Goal: Information Seeking & Learning: Understand process/instructions

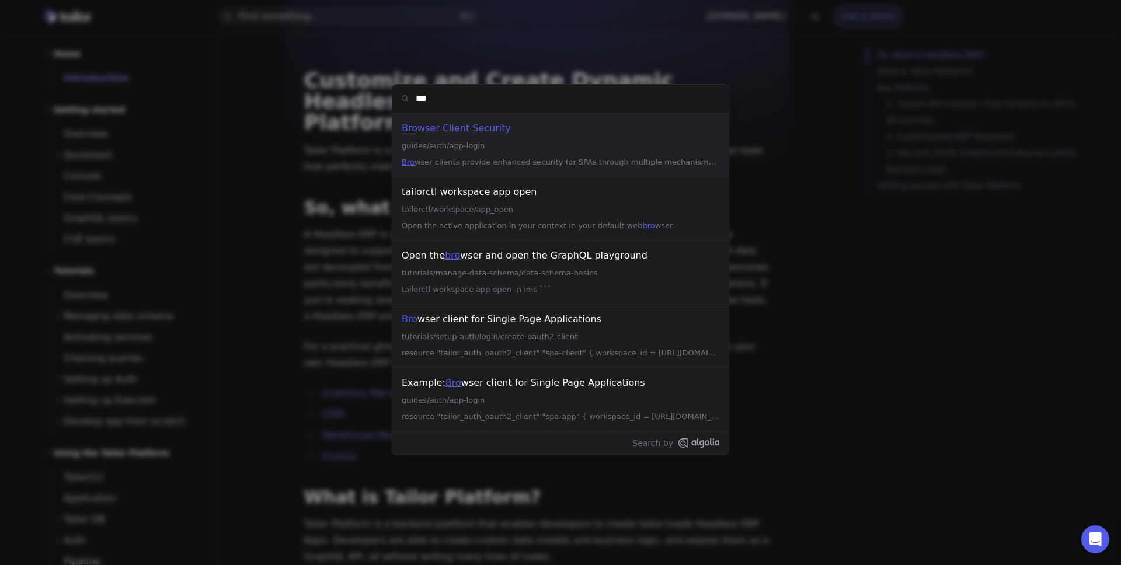
type input "****"
click at [468, 156] on div "Brow ser clients provide enhanced security for SPAs through multiple mechanisms…" at bounding box center [561, 162] width 318 height 14
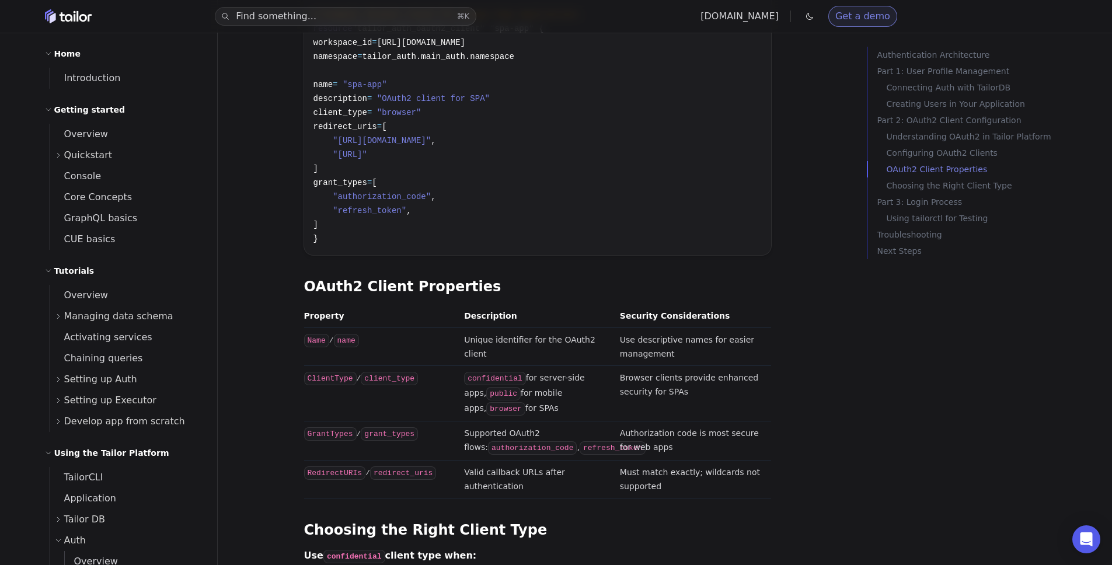
scroll to position [2665, 0]
drag, startPoint x: 533, startPoint y: 356, endPoint x: 535, endPoint y: 314, distance: 41.5
click at [535, 328] on tbody "Name / name Unique identifier for the OAuth2 client Use descriptive names for e…" at bounding box center [537, 413] width 467 height 170
click at [616, 365] on td "Browser clients provide enhanced security for SPAs" at bounding box center [693, 392] width 156 height 55
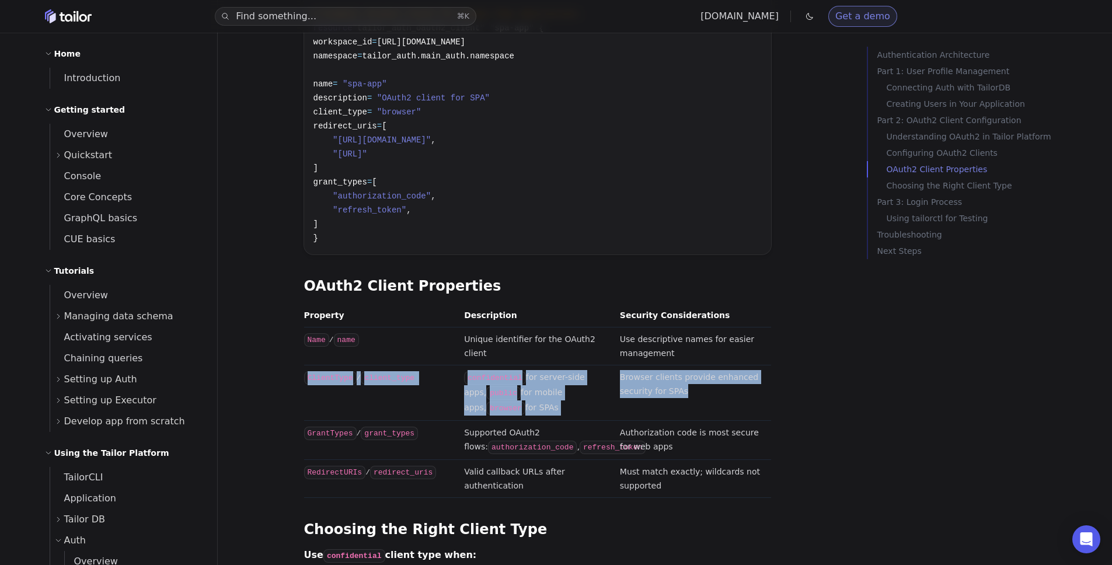
drag, startPoint x: 684, startPoint y: 356, endPoint x: 663, endPoint y: 314, distance: 47.0
click at [663, 328] on tbody "Name / name Unique identifier for the OAuth2 client Use descriptive names for e…" at bounding box center [537, 413] width 467 height 170
click at [663, 328] on td "Use descriptive names for easier management" at bounding box center [693, 347] width 156 height 38
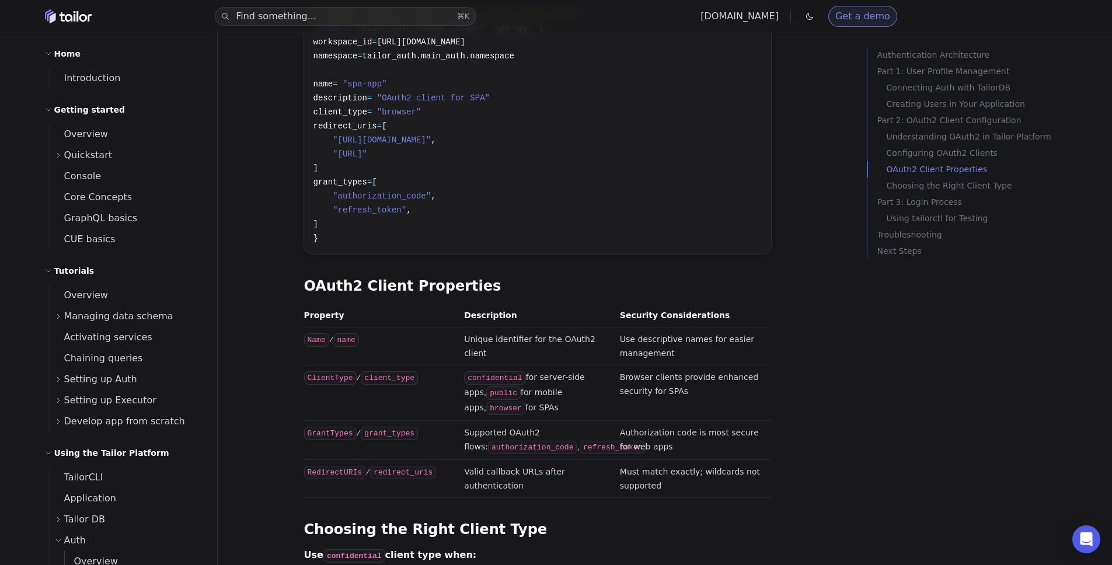
drag, startPoint x: 553, startPoint y: 362, endPoint x: 518, endPoint y: 322, distance: 52.9
click at [518, 365] on td "confidential for server-side apps, public for mobile apps, browser for SPAs" at bounding box center [537, 392] width 156 height 55
click at [533, 365] on td "confidential for server-side apps, public for mobile apps, browser for SPAs" at bounding box center [537, 392] width 156 height 55
drag, startPoint x: 538, startPoint y: 336, endPoint x: 542, endPoint y: 354, distance: 18.4
click at [542, 365] on td "confidential for server-side apps, public for mobile apps, browser for SPAs" at bounding box center [537, 392] width 156 height 55
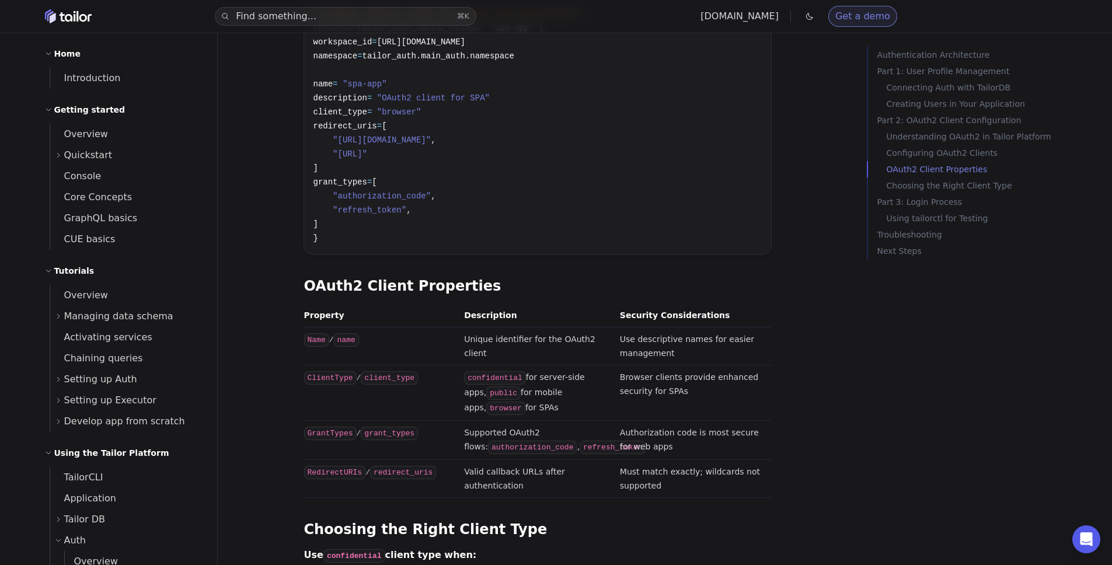
click at [542, 365] on td "confidential for server-side apps, public for mobile apps, browser for SPAs" at bounding box center [537, 392] width 156 height 55
drag, startPoint x: 542, startPoint y: 354, endPoint x: 539, endPoint y: 323, distance: 31.0
click at [539, 365] on td "confidential for server-side apps, public for mobile apps, browser for SPAs" at bounding box center [537, 392] width 156 height 55
click at [545, 365] on td "confidential for server-side apps, public for mobile apps, browser for SPAs" at bounding box center [537, 392] width 156 height 55
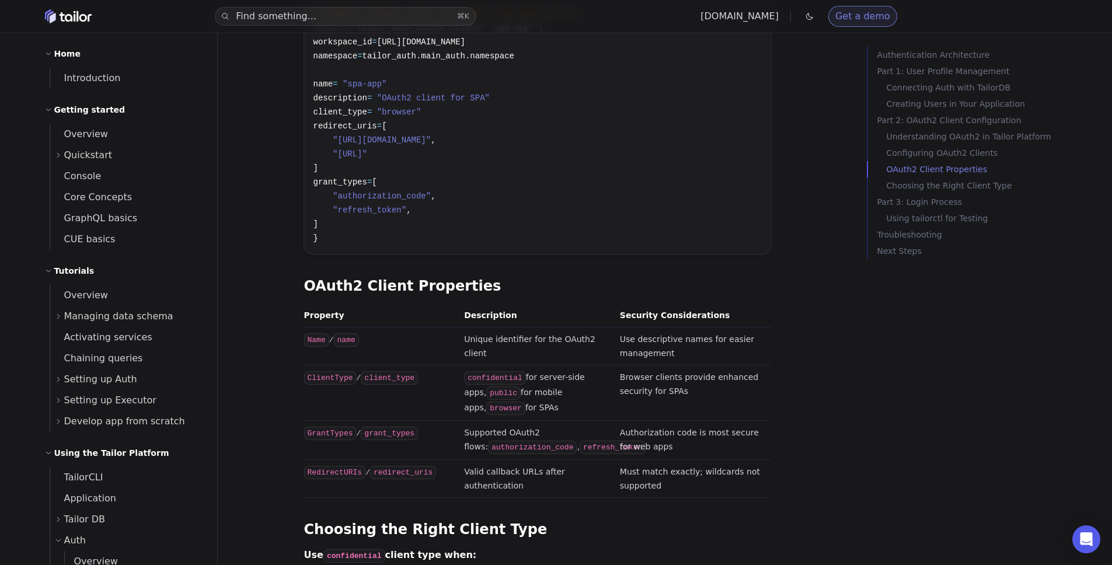
click at [545, 365] on td "confidential for server-side apps, public for mobile apps, browser for SPAs" at bounding box center [537, 392] width 156 height 55
drag, startPoint x: 545, startPoint y: 357, endPoint x: 543, endPoint y: 335, distance: 22.3
click at [543, 365] on td "confidential for server-side apps, public for mobile apps, browser for SPAs" at bounding box center [537, 392] width 156 height 55
drag, startPoint x: 710, startPoint y: 341, endPoint x: 674, endPoint y: 323, distance: 40.7
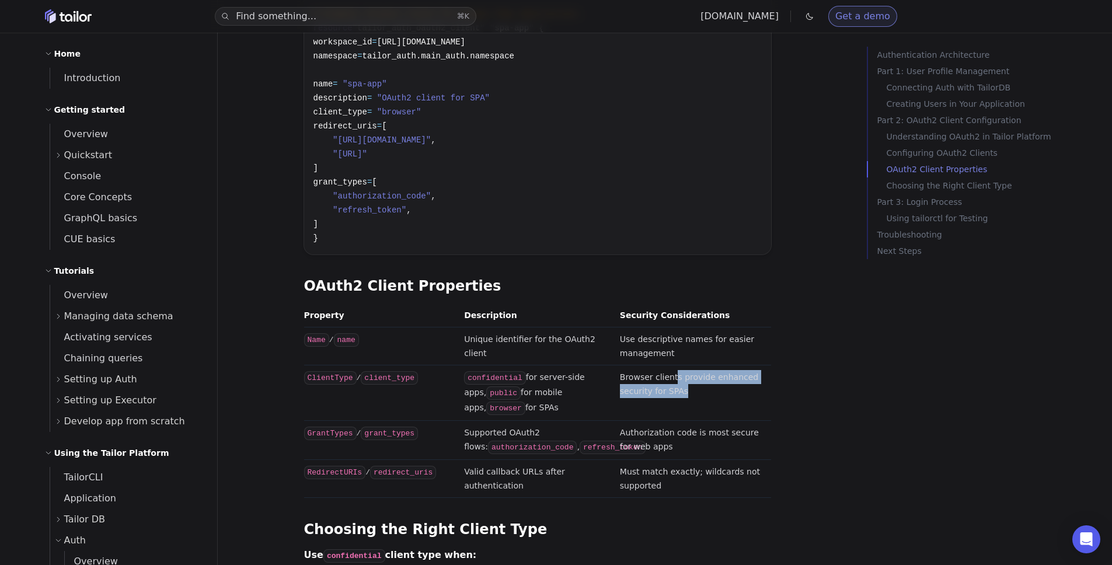
click at [674, 365] on td "Browser clients provide enhanced security for SPAs" at bounding box center [693, 392] width 156 height 55
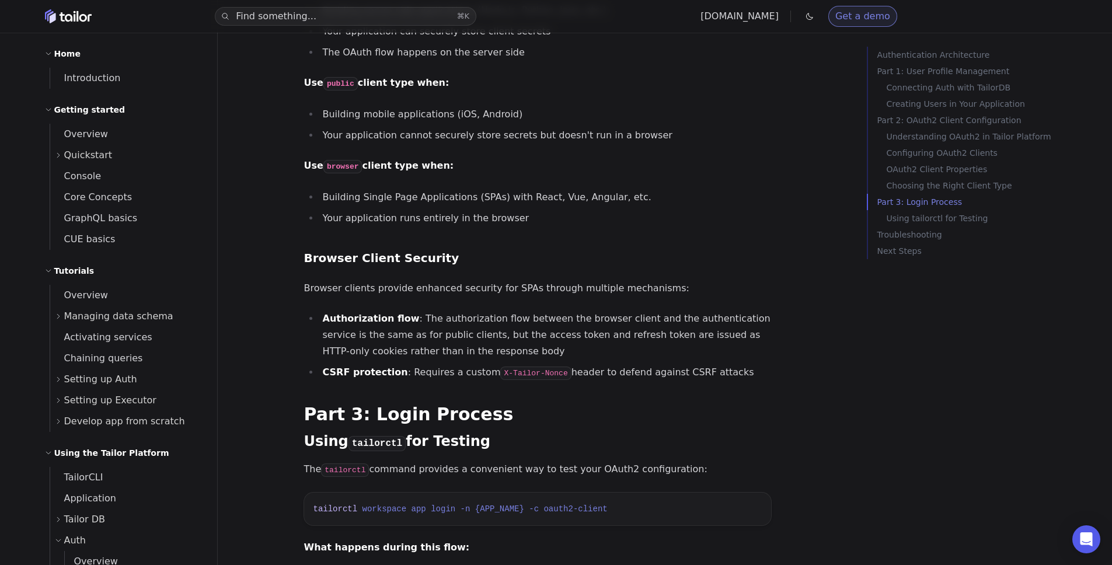
scroll to position [3243, 0]
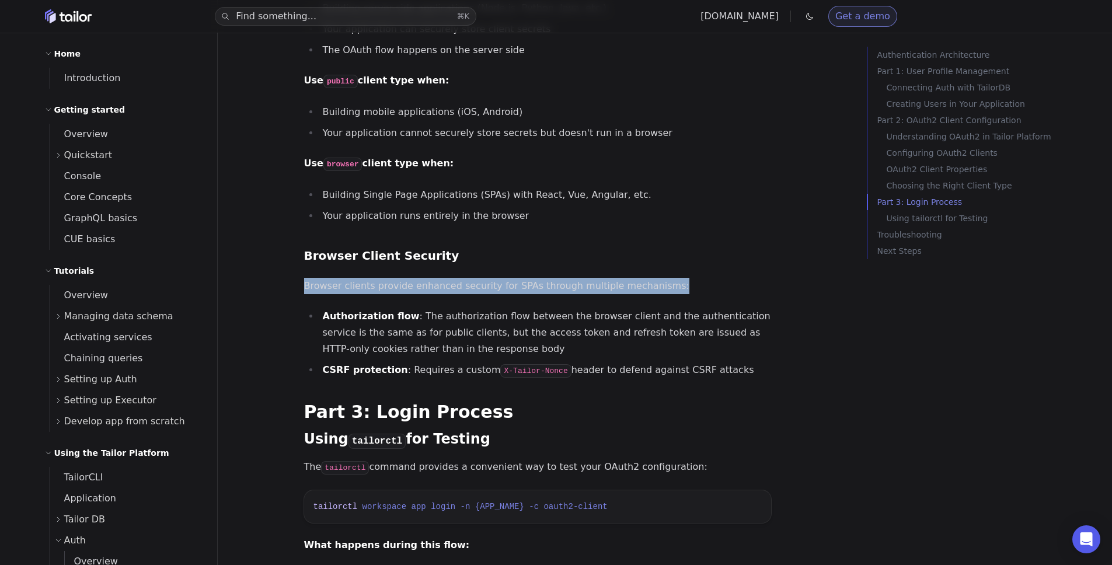
drag, startPoint x: 471, startPoint y: 231, endPoint x: 510, endPoint y: 261, distance: 49.6
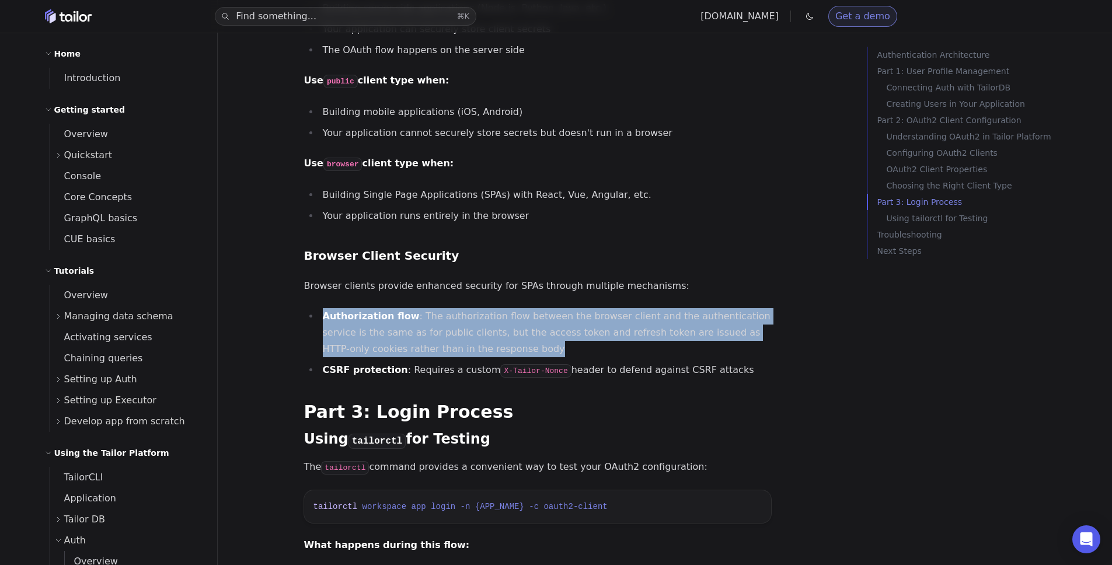
drag, startPoint x: 510, startPoint y: 261, endPoint x: 515, endPoint y: 320, distance: 59.1
click at [515, 320] on ul "Authorization flow : The authorization flow between the browser client and the …" at bounding box center [537, 343] width 467 height 71
drag, startPoint x: 476, startPoint y: 313, endPoint x: 468, endPoint y: 264, distance: 49.7
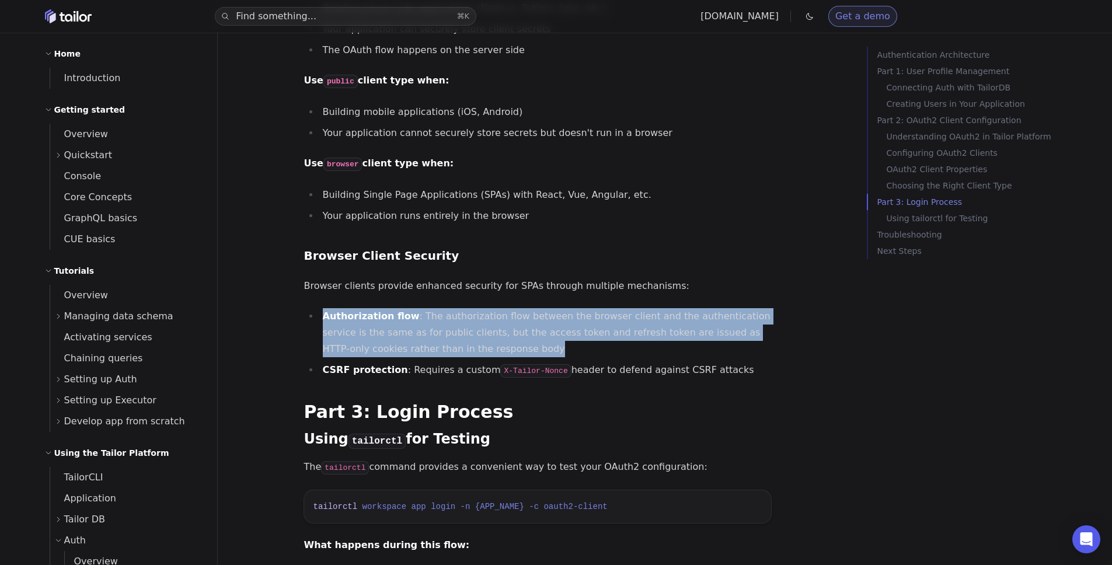
drag, startPoint x: 468, startPoint y: 264, endPoint x: 498, endPoint y: 311, distance: 55.7
click at [498, 311] on li "Authorization flow : The authorization flow between the browser client and the …" at bounding box center [545, 332] width 452 height 49
drag, startPoint x: 601, startPoint y: 321, endPoint x: 592, endPoint y: 259, distance: 62.5
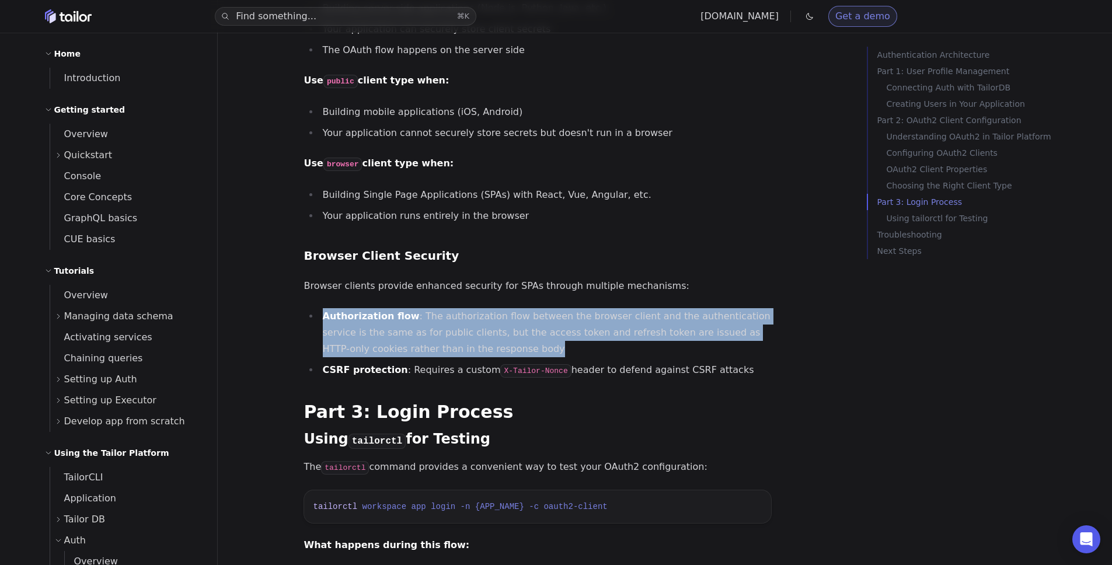
drag, startPoint x: 592, startPoint y: 259, endPoint x: 591, endPoint y: 314, distance: 55.5
click at [591, 314] on li "Authorization flow : The authorization flow between the browser client and the …" at bounding box center [545, 332] width 452 height 49
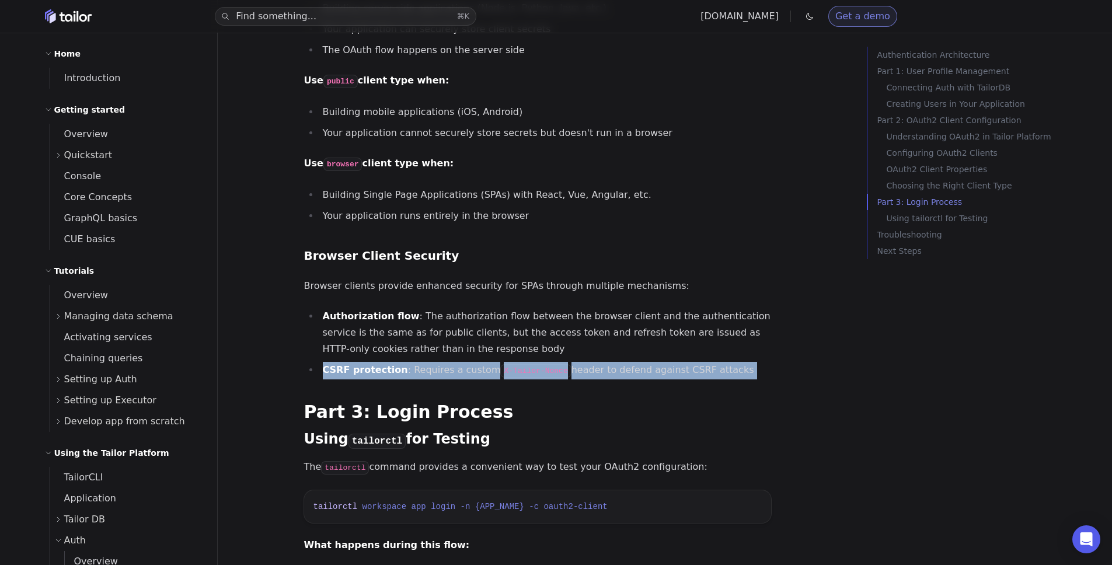
drag, startPoint x: 573, startPoint y: 316, endPoint x: 578, endPoint y: 347, distance: 30.7
drag, startPoint x: 578, startPoint y: 347, endPoint x: 553, endPoint y: 316, distance: 39.8
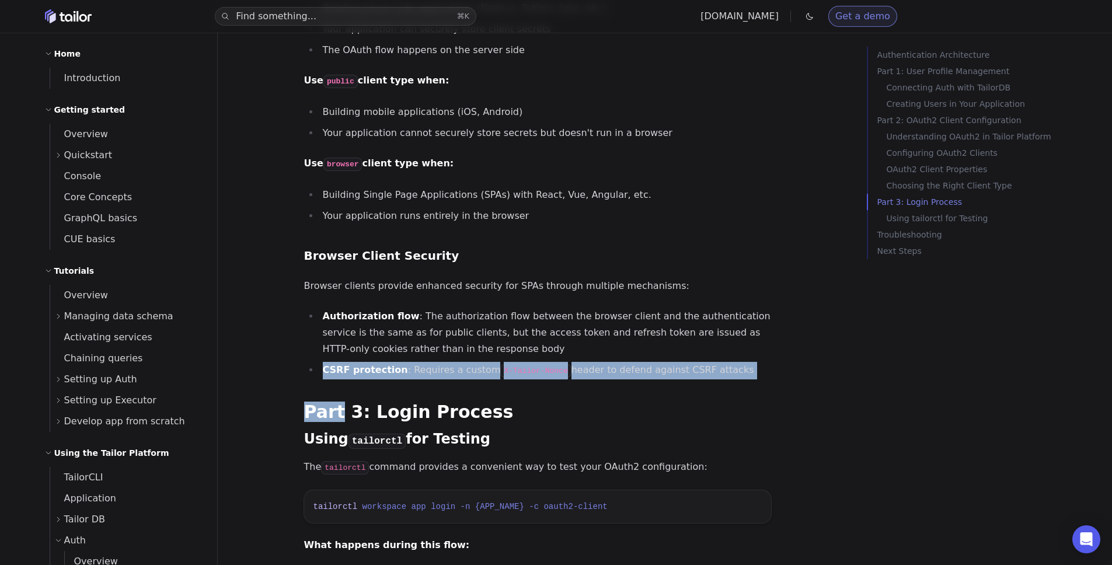
click at [553, 316] on li "Authorization flow : The authorization flow between the browser client and the …" at bounding box center [545, 332] width 452 height 49
drag, startPoint x: 550, startPoint y: 315, endPoint x: 567, endPoint y: 348, distance: 36.8
drag, startPoint x: 567, startPoint y: 348, endPoint x: 548, endPoint y: 316, distance: 36.9
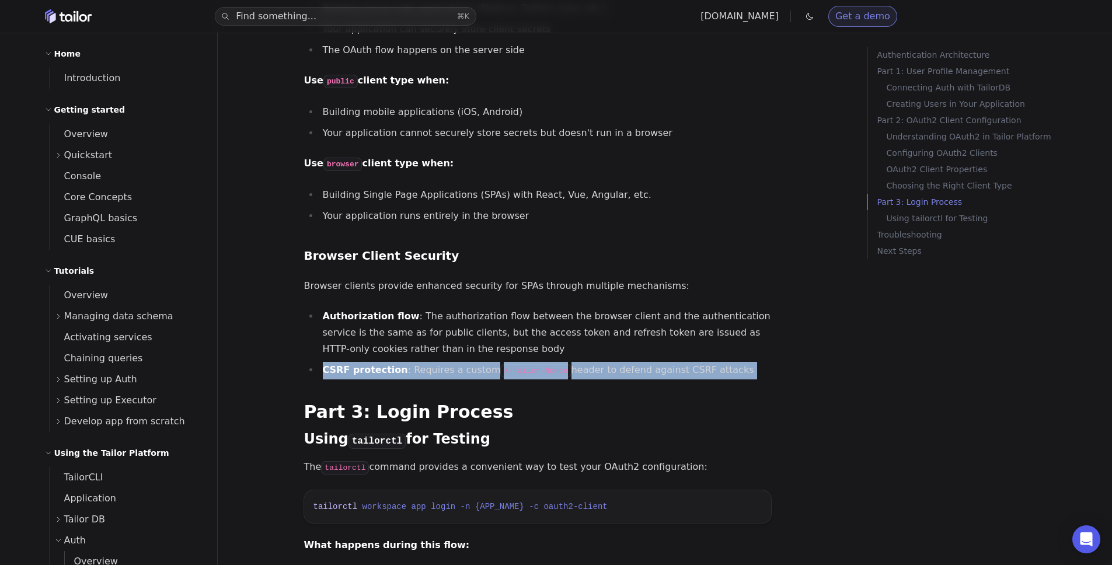
click at [548, 316] on li "Authorization flow : The authorization flow between the browser client and the …" at bounding box center [545, 332] width 452 height 49
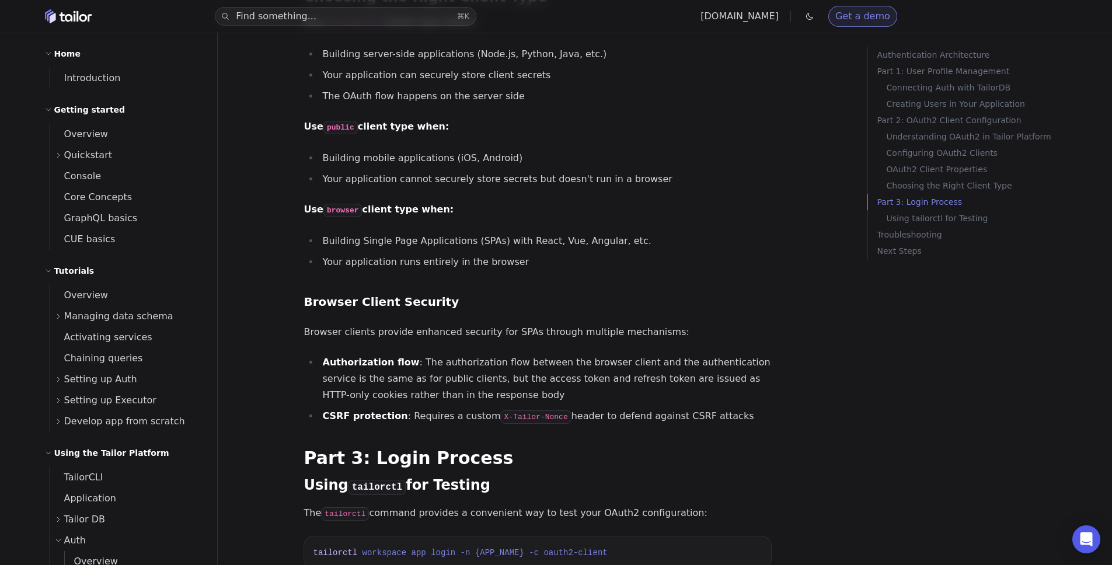
scroll to position [3199, 0]
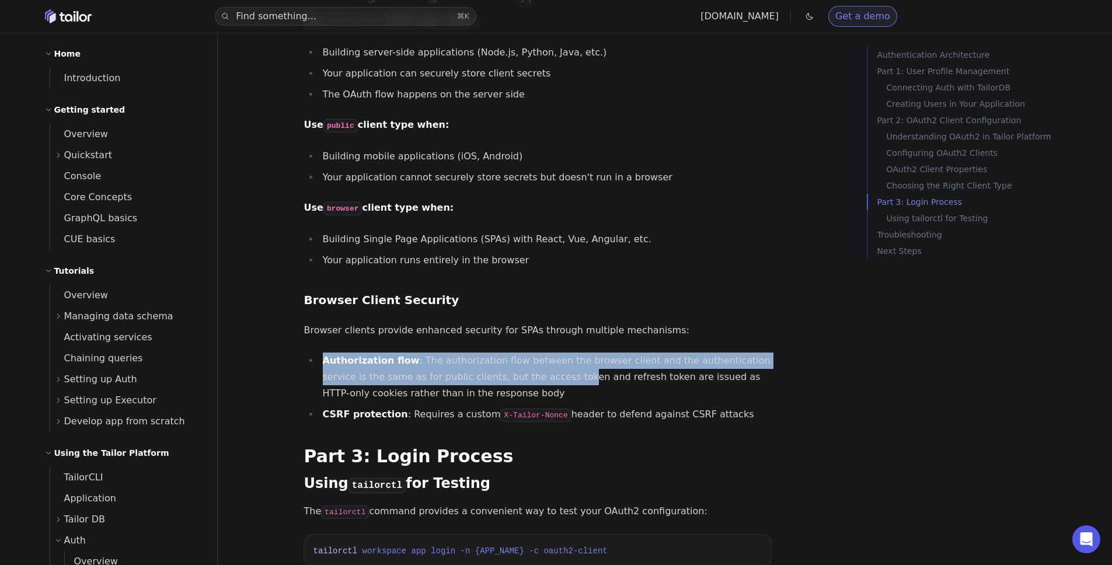
drag, startPoint x: 524, startPoint y: 309, endPoint x: 527, endPoint y: 346, distance: 36.9
click at [527, 353] on li "Authorization flow : The authorization flow between the browser client and the …" at bounding box center [545, 377] width 452 height 49
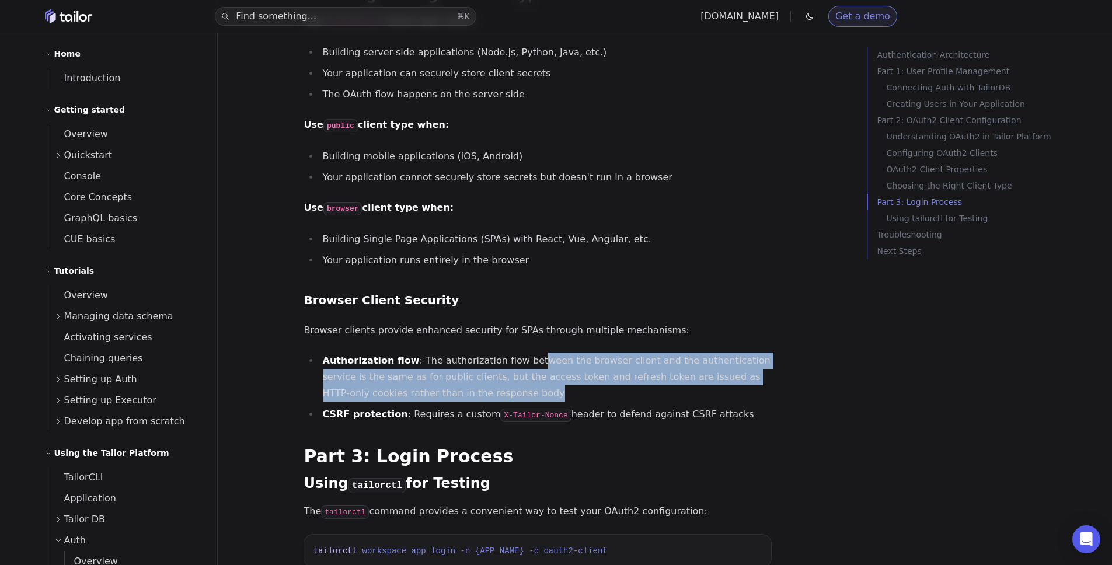
drag, startPoint x: 527, startPoint y: 357, endPoint x: 518, endPoint y: 321, distance: 37.2
click at [518, 353] on li "Authorization flow : The authorization flow between the browser client and the …" at bounding box center [545, 377] width 452 height 49
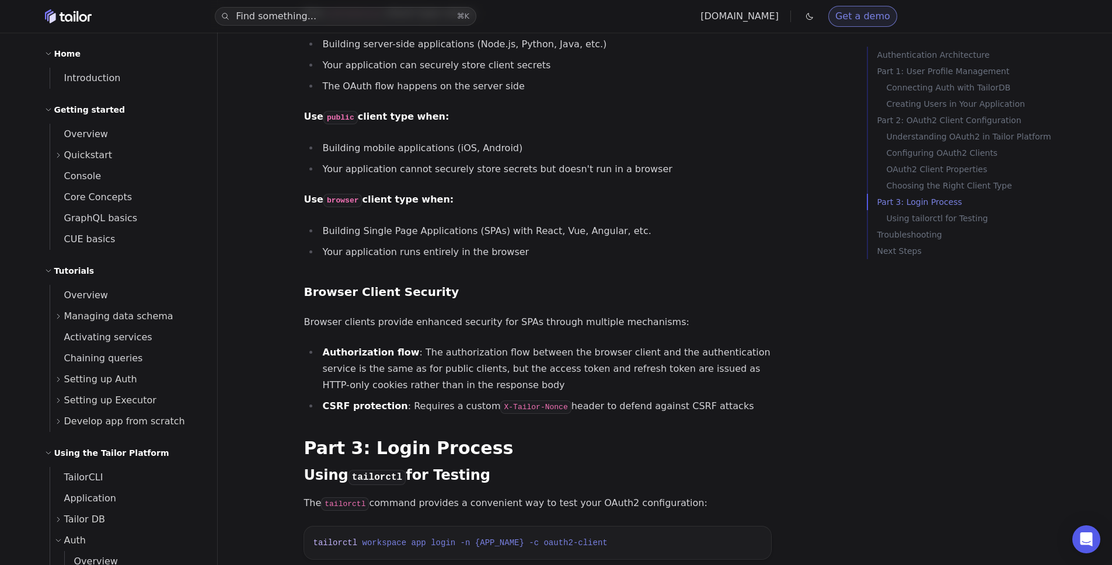
scroll to position [3214, 0]
